Goal: Task Accomplishment & Management: Use online tool/utility

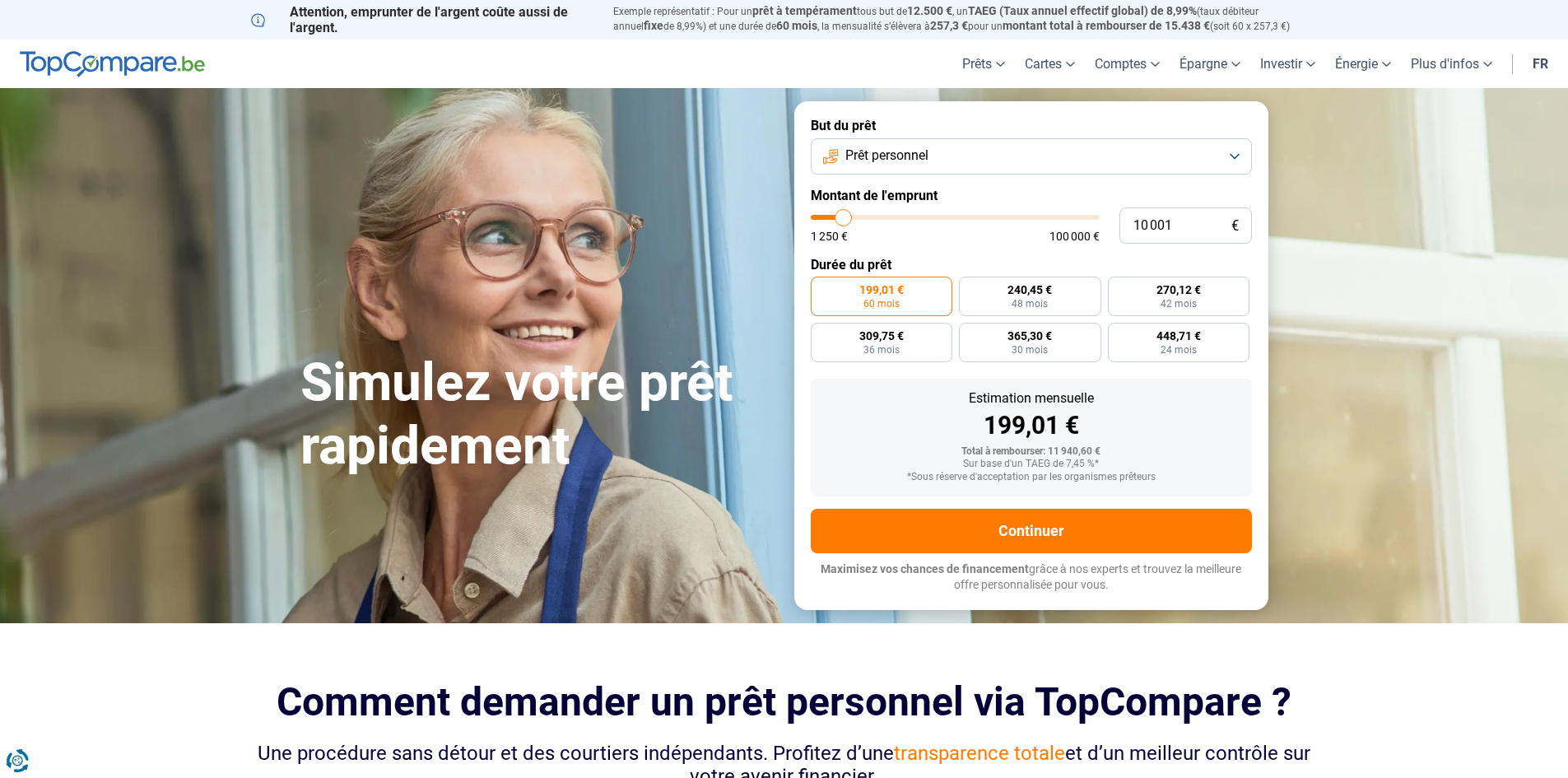
drag, startPoint x: 855, startPoint y: 234, endPoint x: 879, endPoint y: 231, distance: 24.2
click at [878, 235] on div "1 250 € 100 000 €" at bounding box center [956, 228] width 289 height 27
click at [1182, 232] on input "10 001" at bounding box center [1186, 226] width 133 height 36
type input "1 000"
type input "1250"
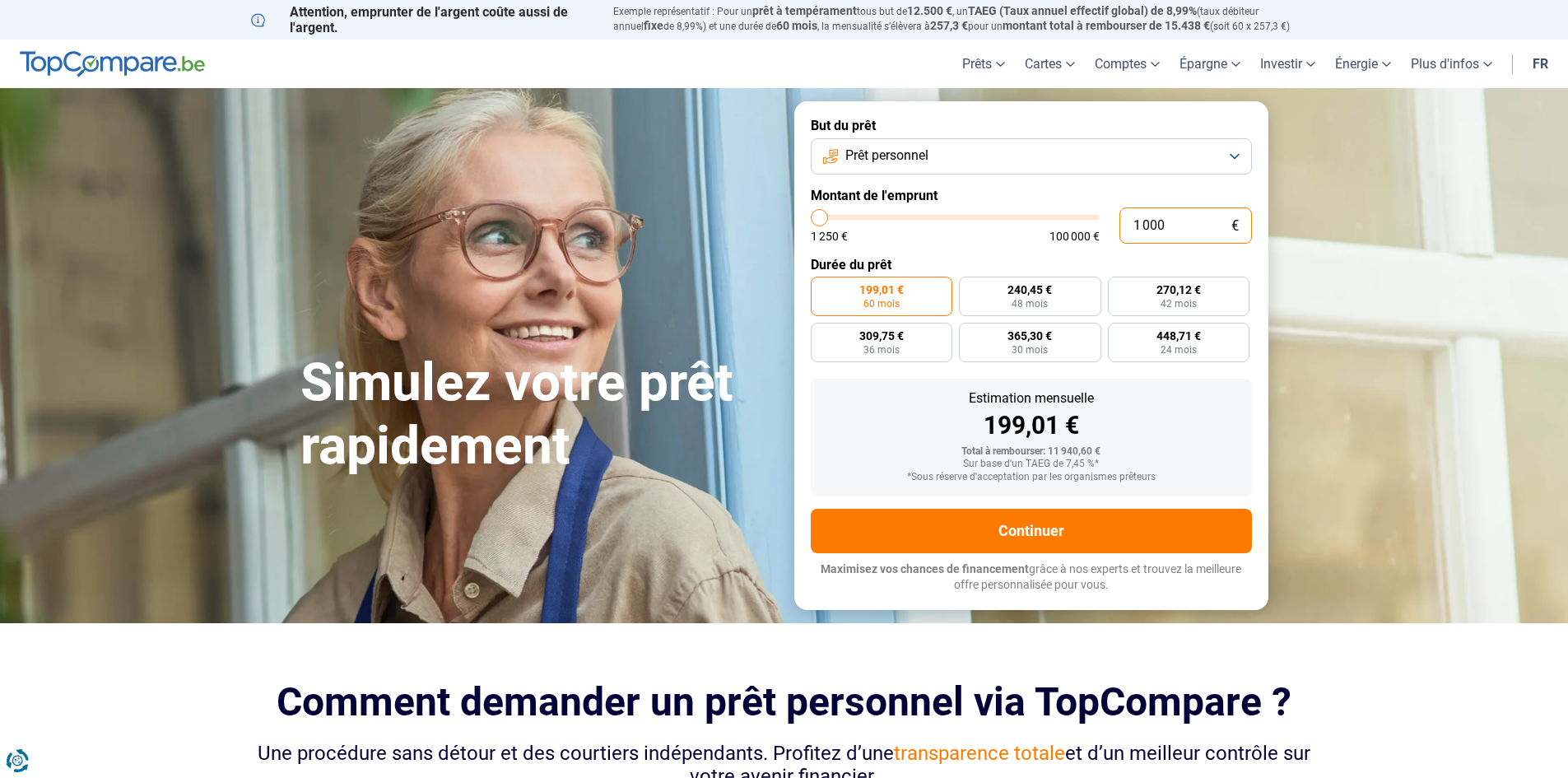
type input "100"
type input "1250"
type input "10"
type input "1250"
type input "1"
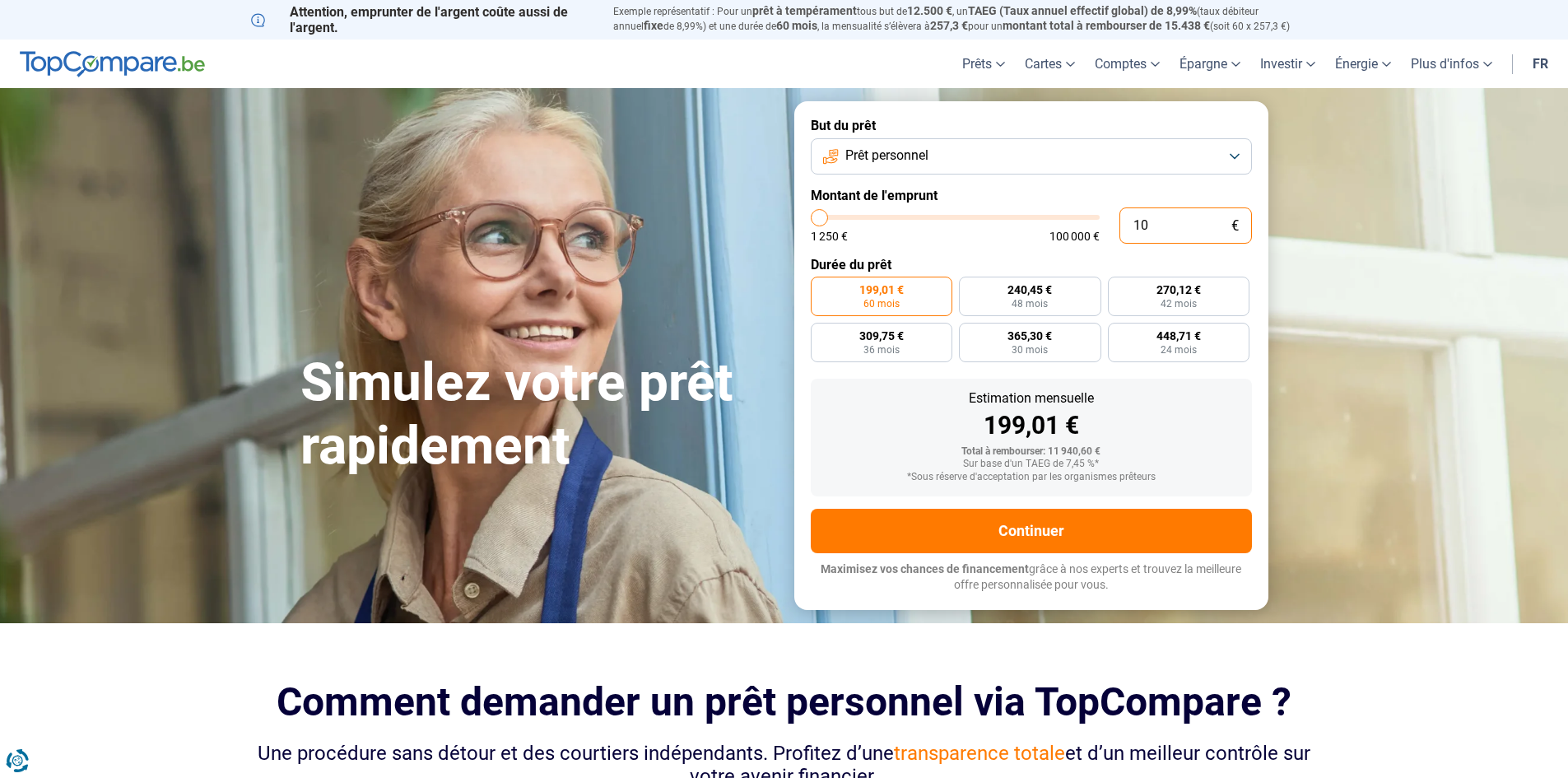
type input "1250"
type input "0"
type input "1250"
type input "2"
type input "1250"
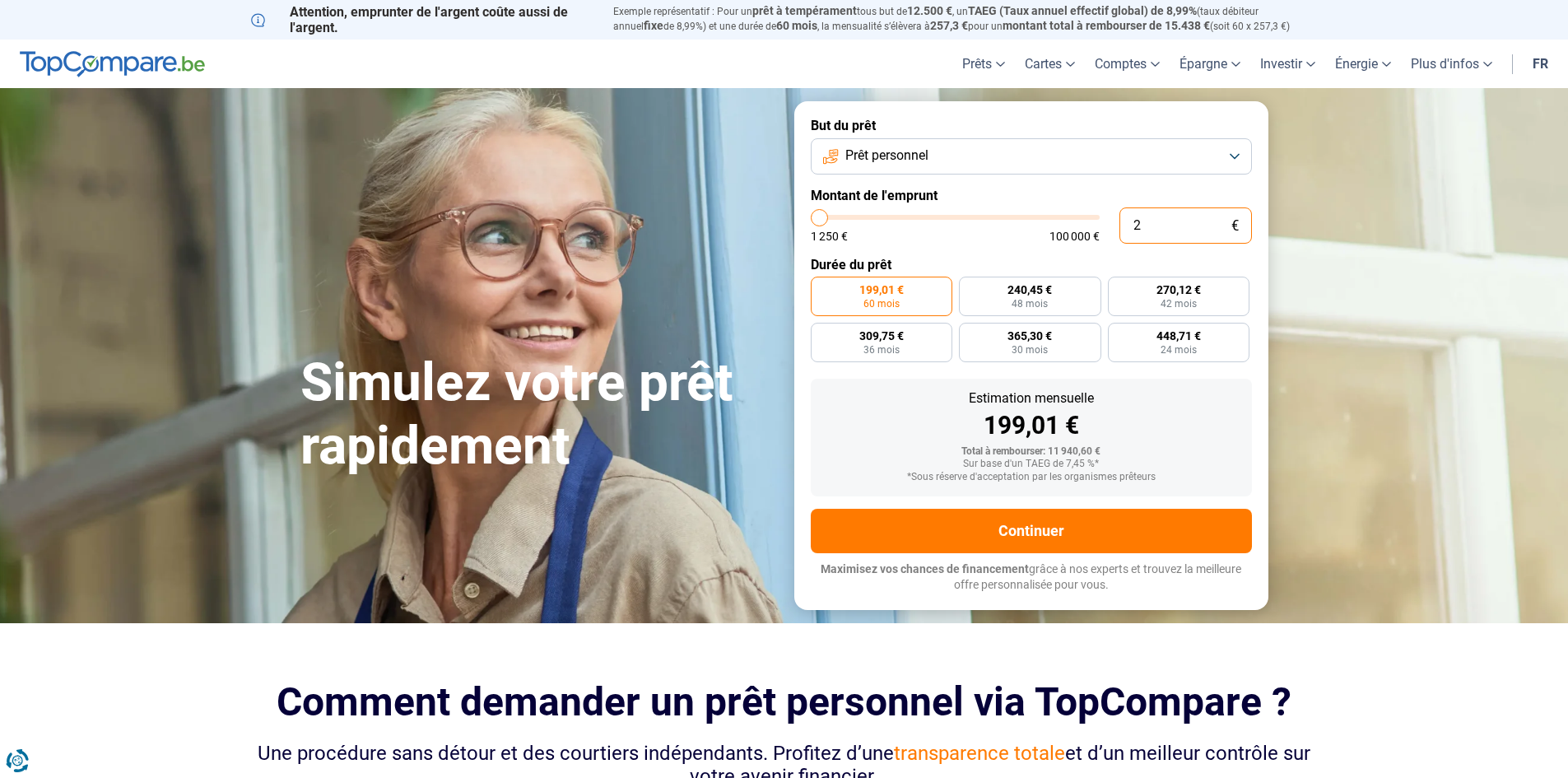
type input "20"
type input "1250"
type input "200"
type input "1250"
type input "2 000"
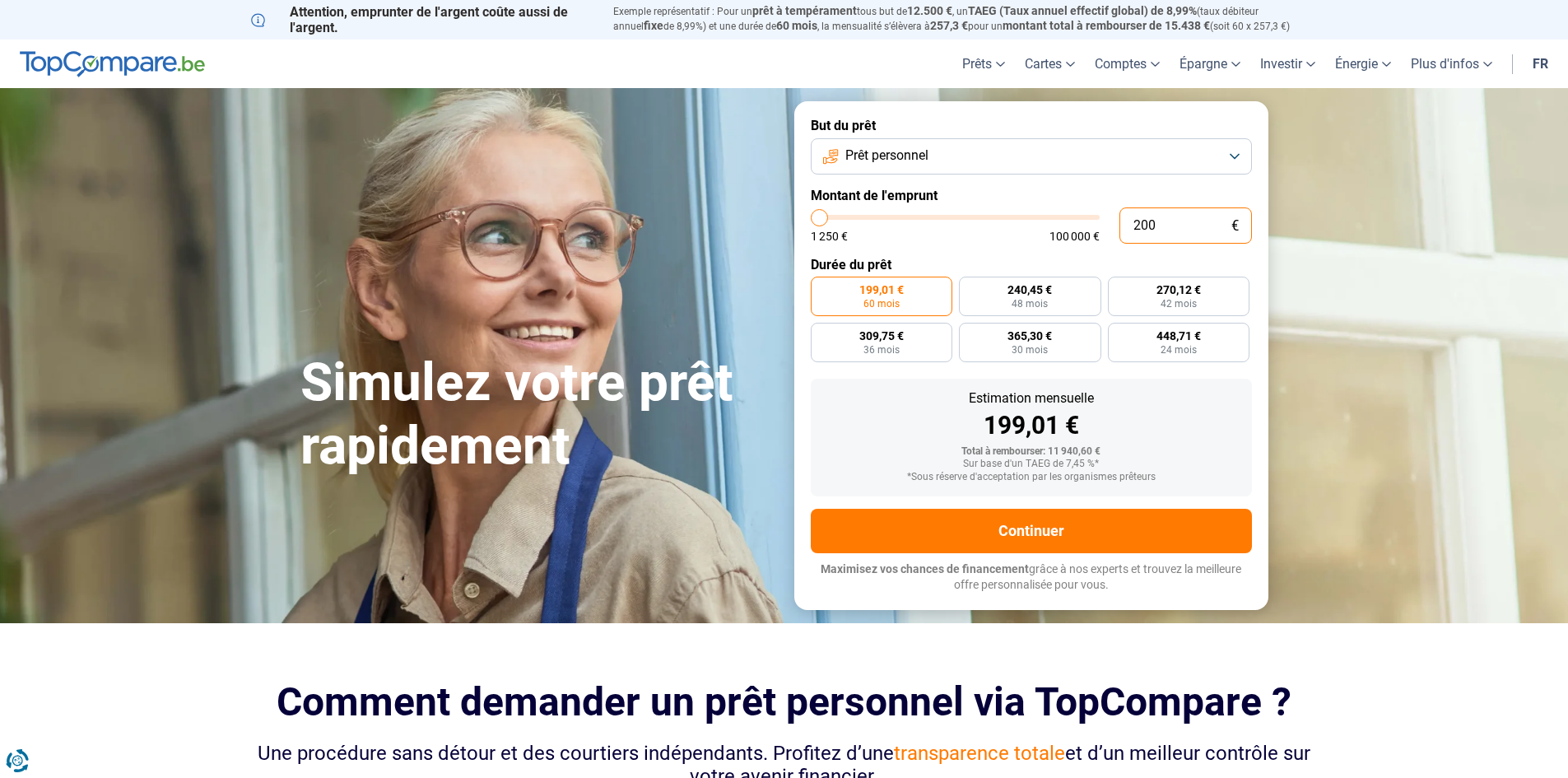
type input "2000"
type input "20 000"
type input "20000"
radio input "false"
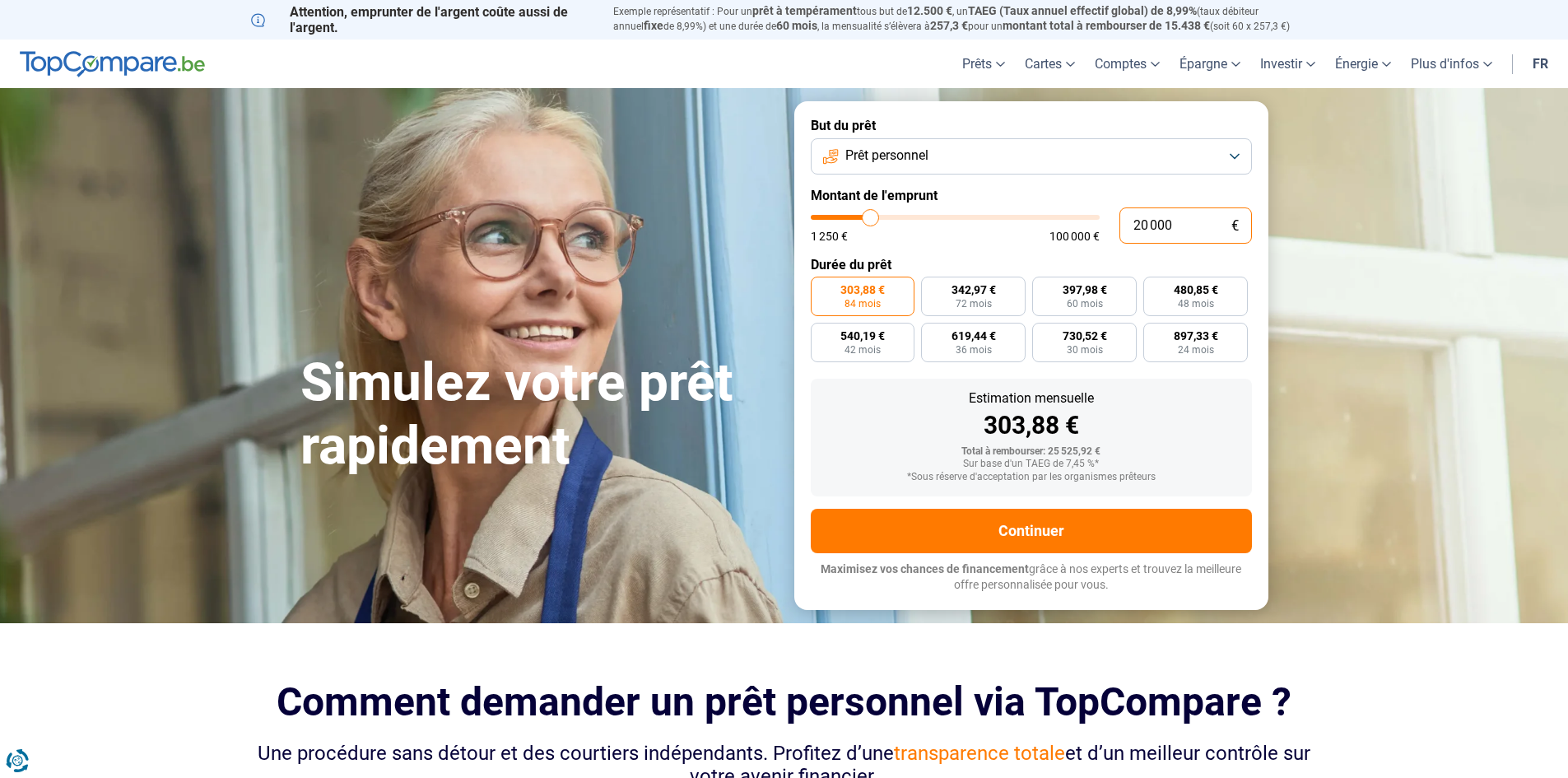
type input "20 000"
